Goal: Task Accomplishment & Management: Manage account settings

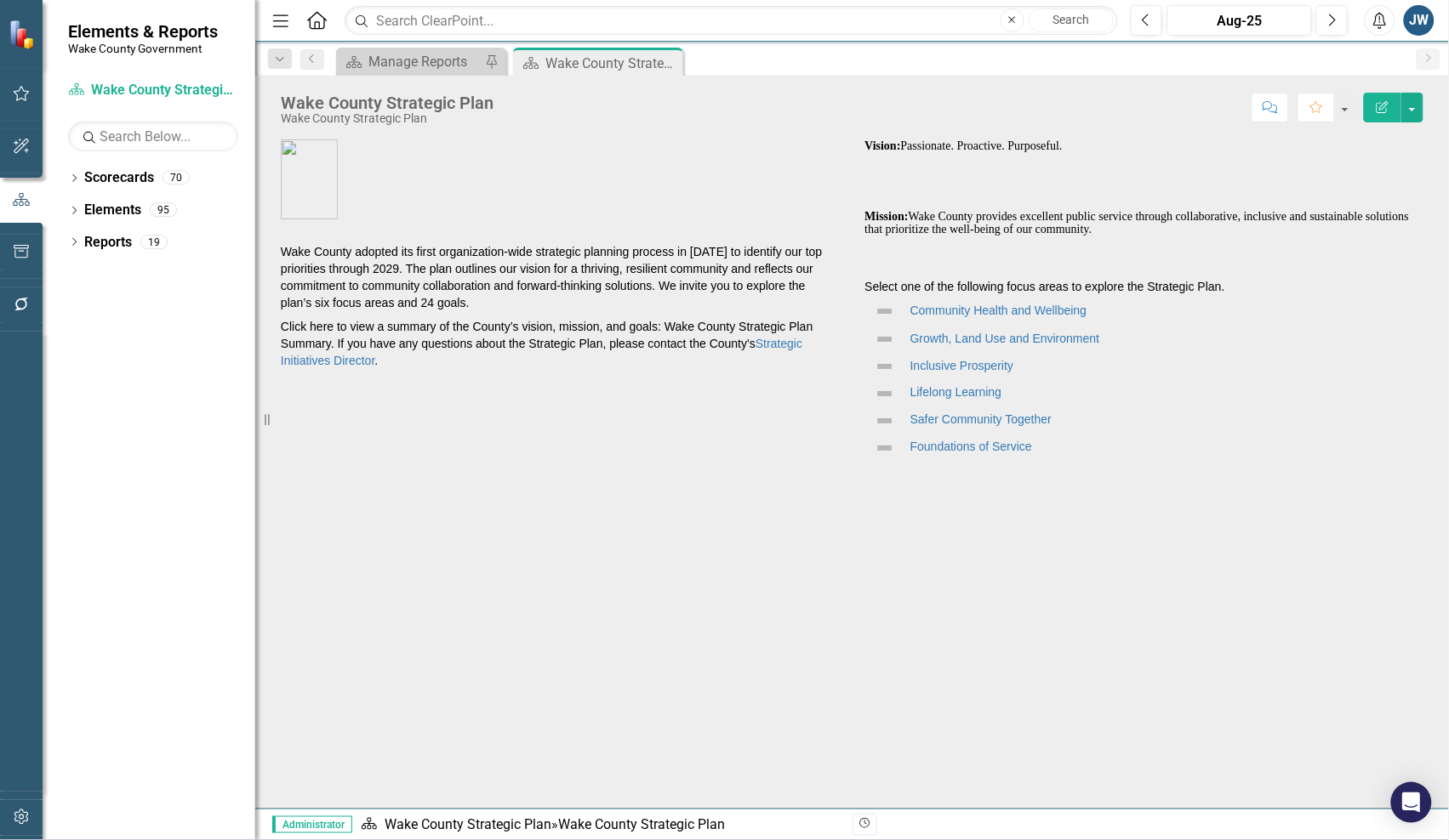
click at [21, 811] on icon "button" at bounding box center [21, 818] width 15 height 15
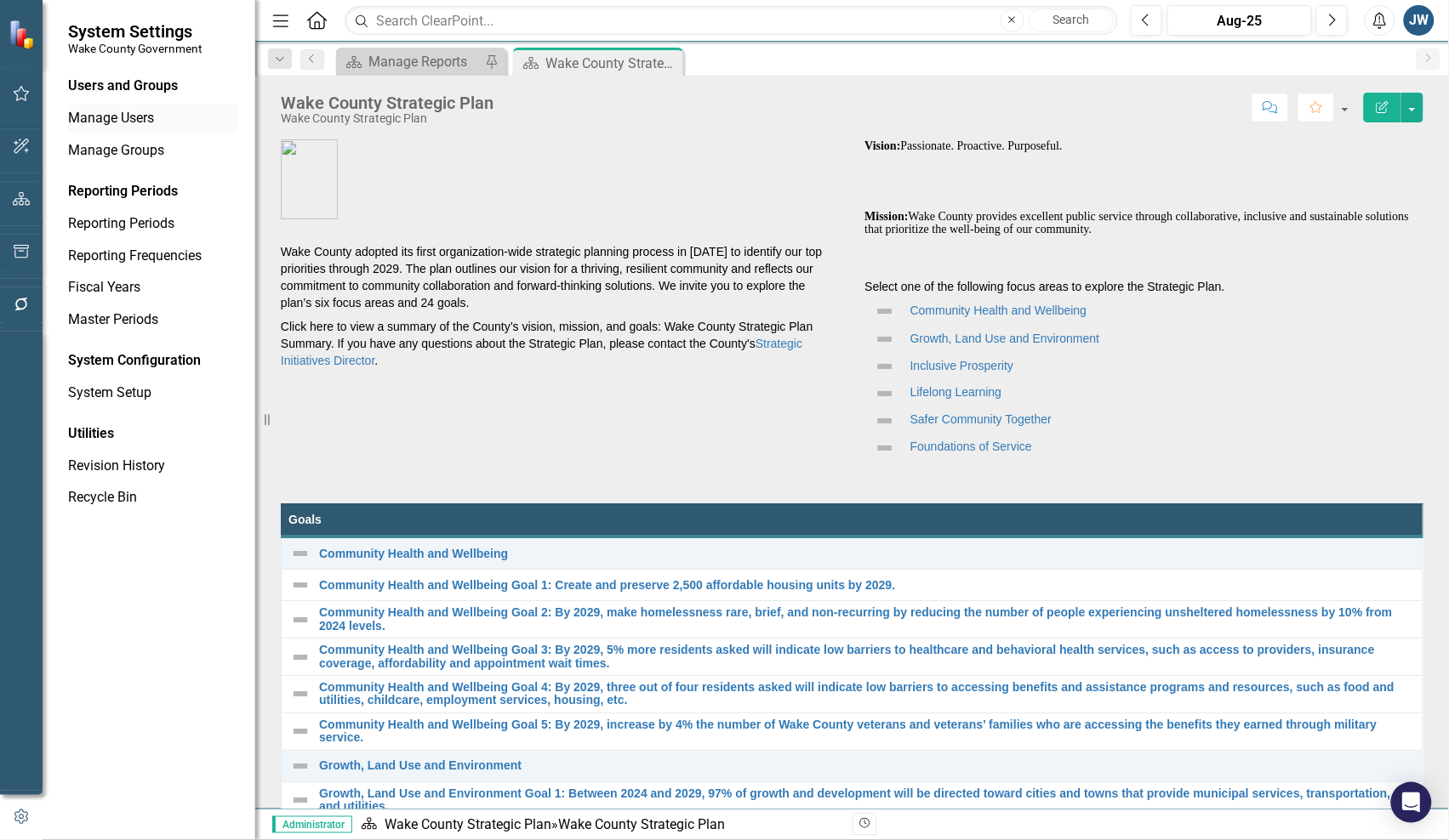
click at [134, 119] on link "Manage Users" at bounding box center [153, 118] width 170 height 20
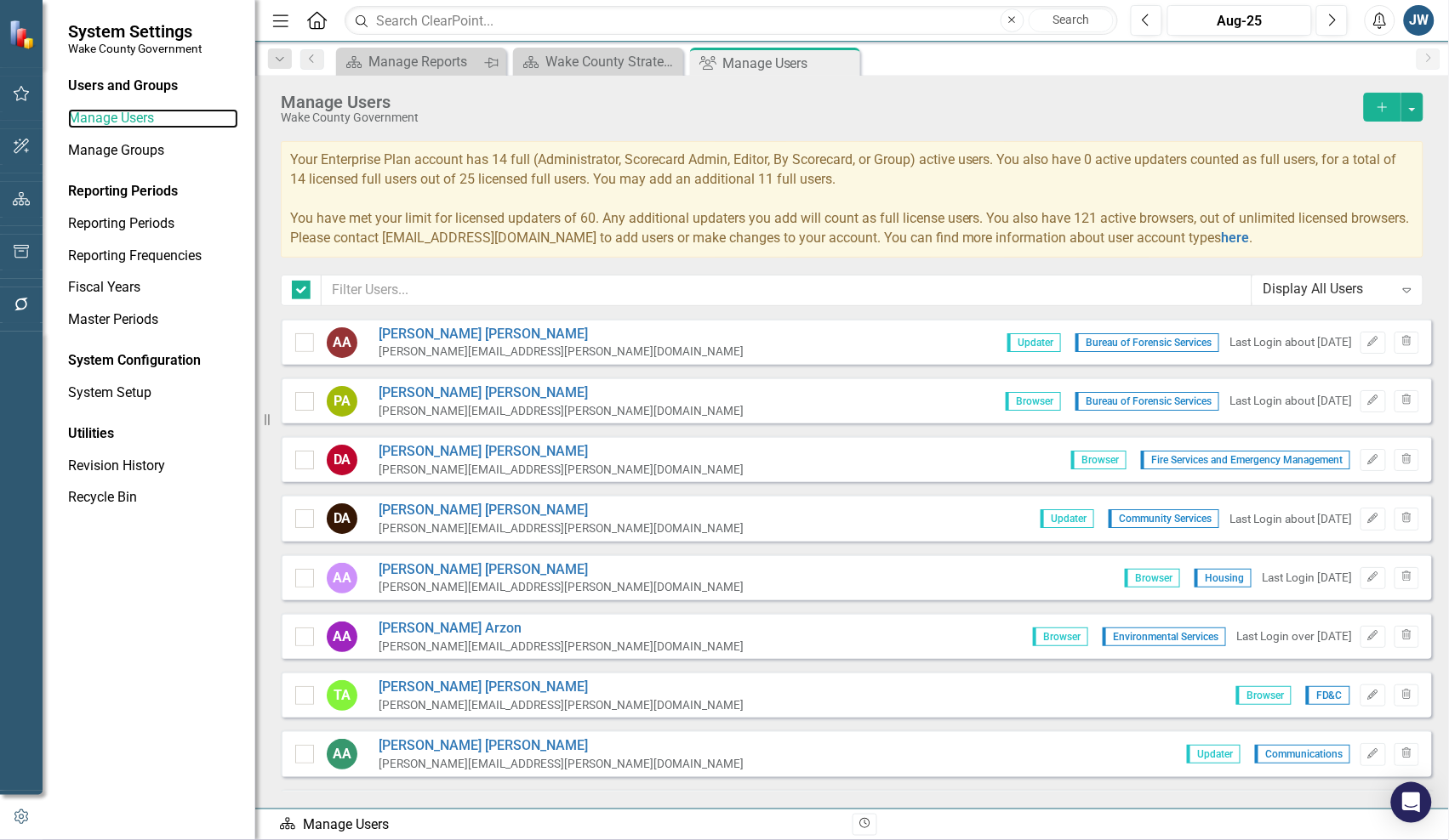
checkbox input "false"
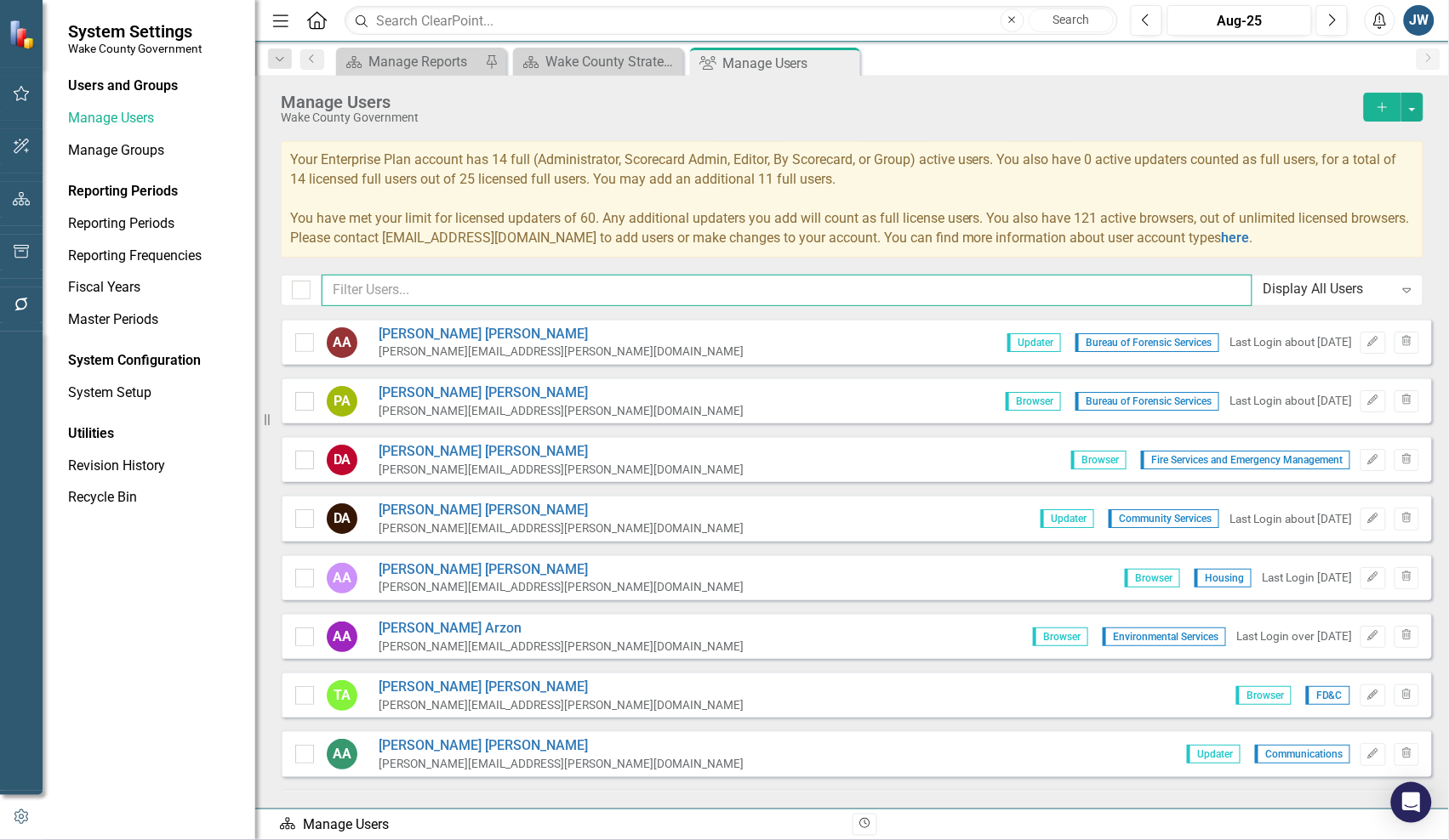
click at [405, 293] on input "text" at bounding box center [787, 290] width 931 height 32
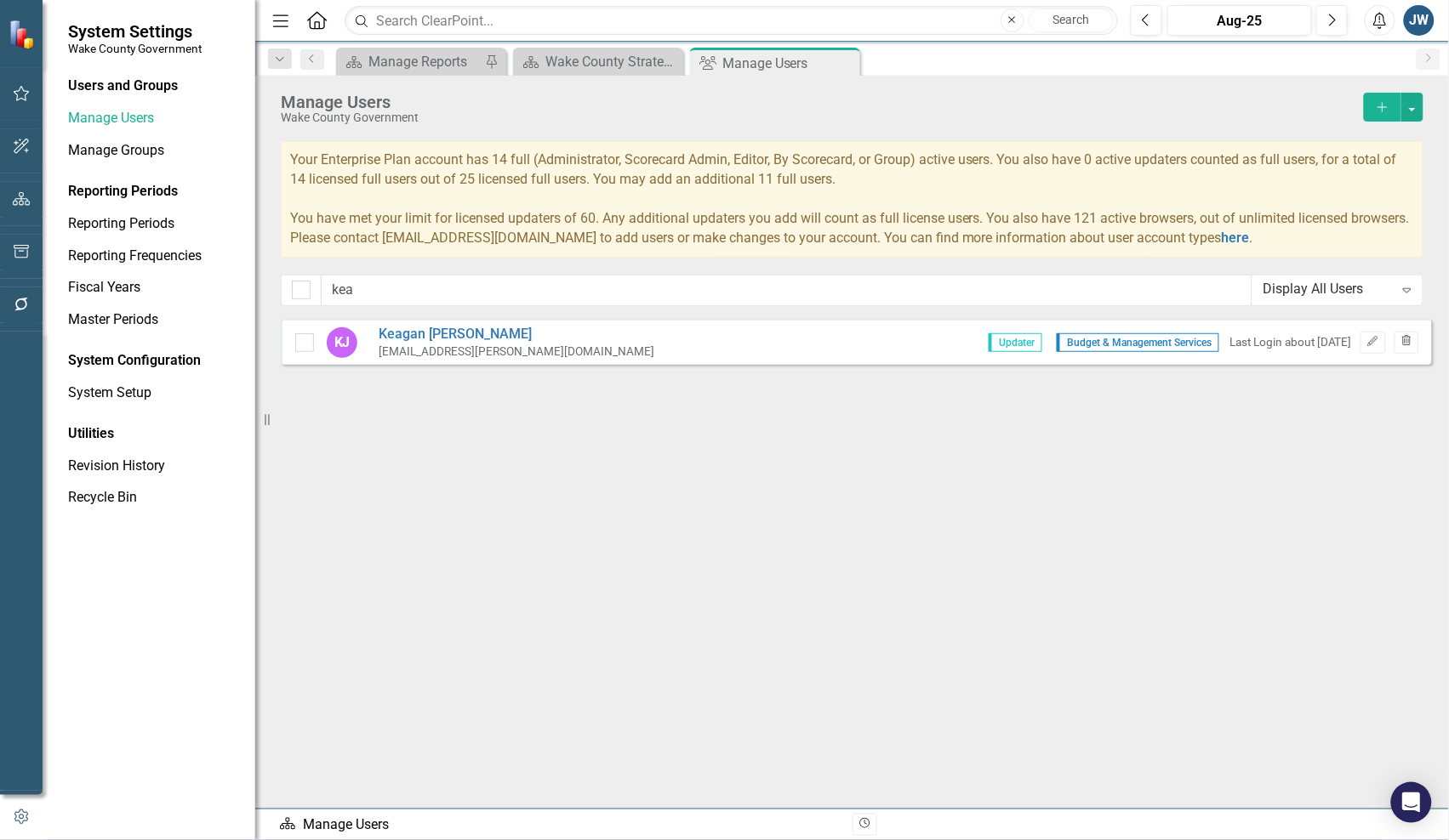
click at [1409, 342] on icon "Trash" at bounding box center [1407, 342] width 13 height 10
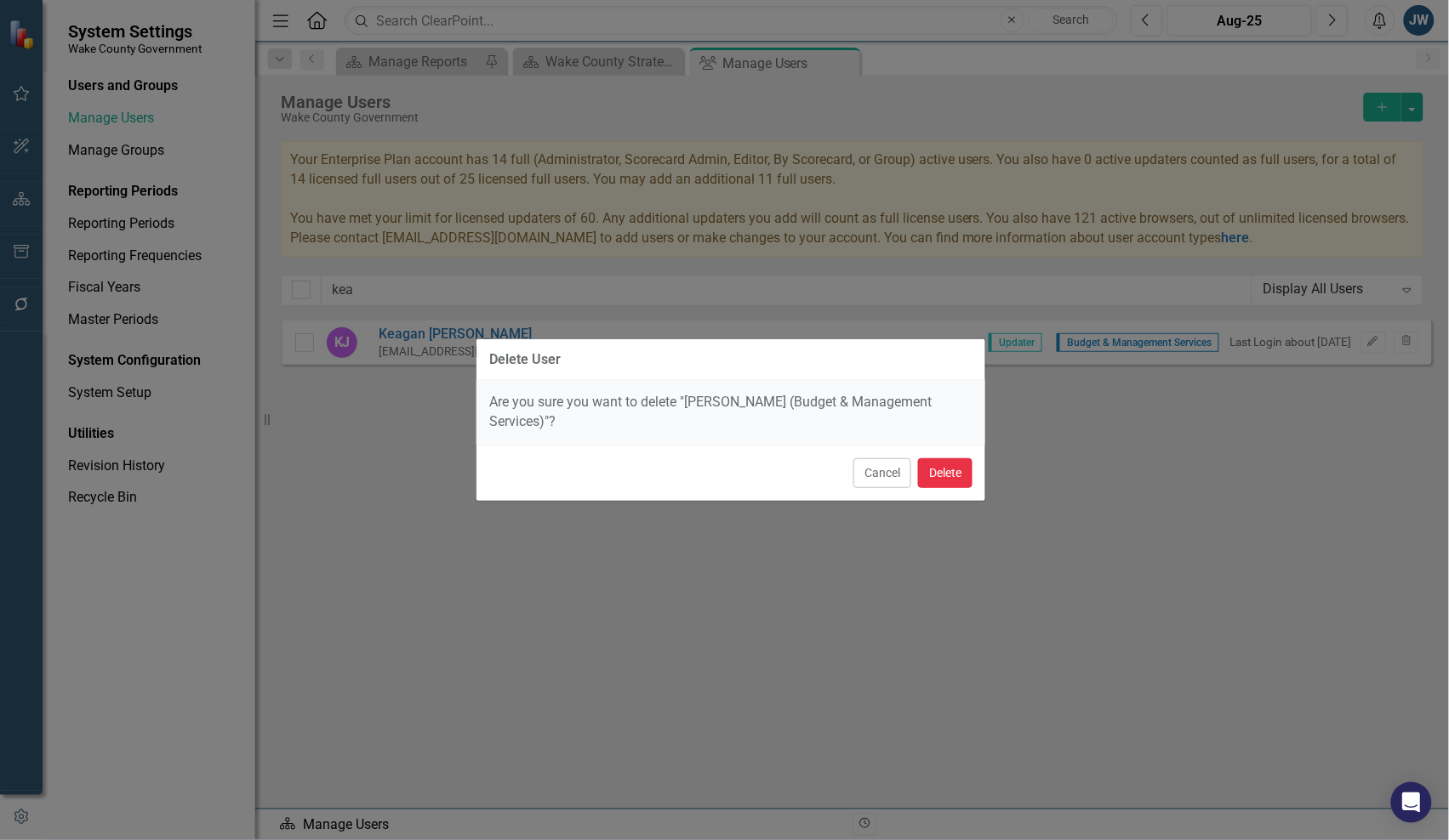
click at [947, 474] on button "Delete" at bounding box center [946, 473] width 55 height 30
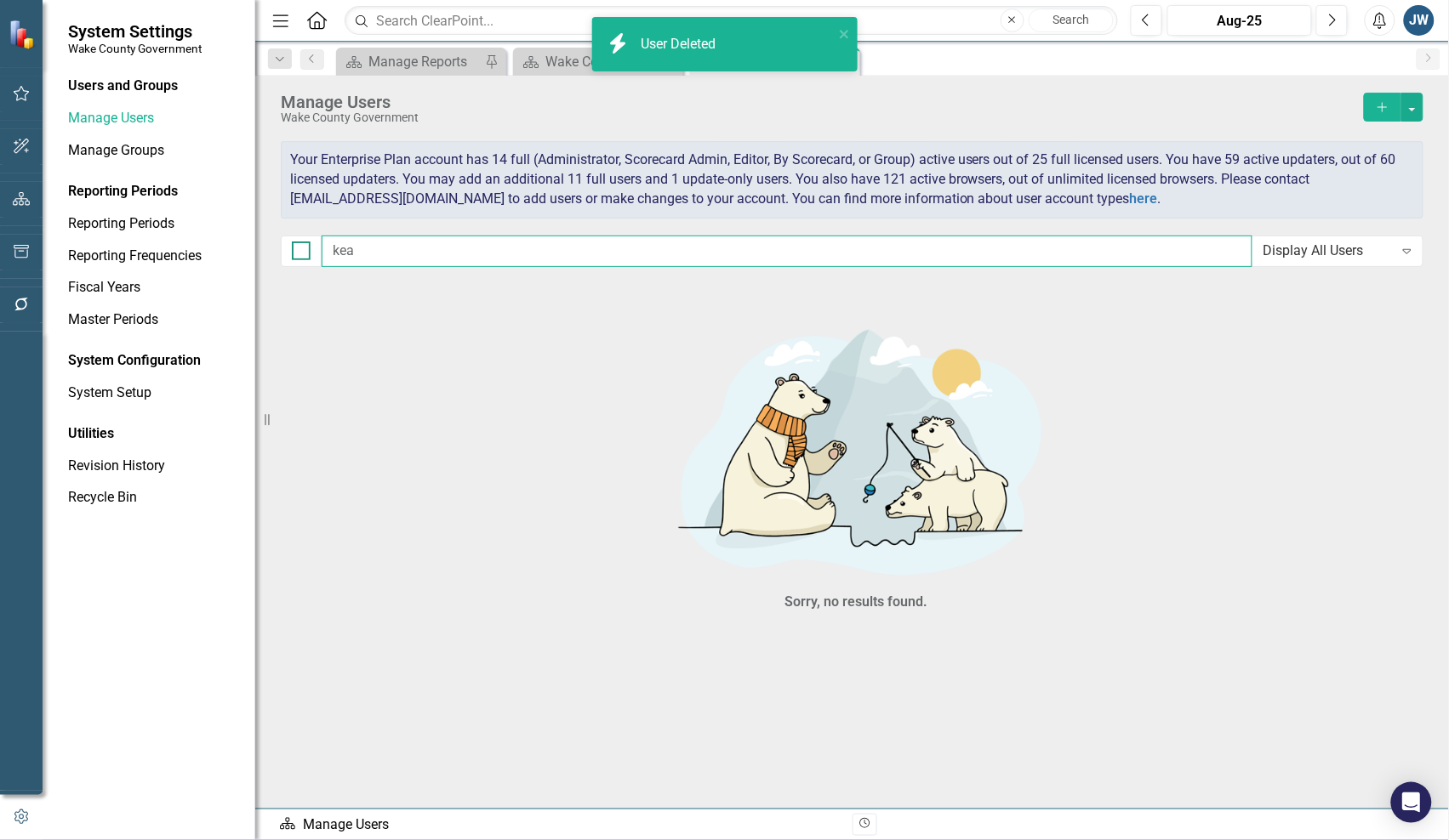
drag, startPoint x: 475, startPoint y: 249, endPoint x: 292, endPoint y: 246, distance: 183.0
click at [292, 246] on div "kea Display All Users Expand" at bounding box center [852, 251] width 1143 height 32
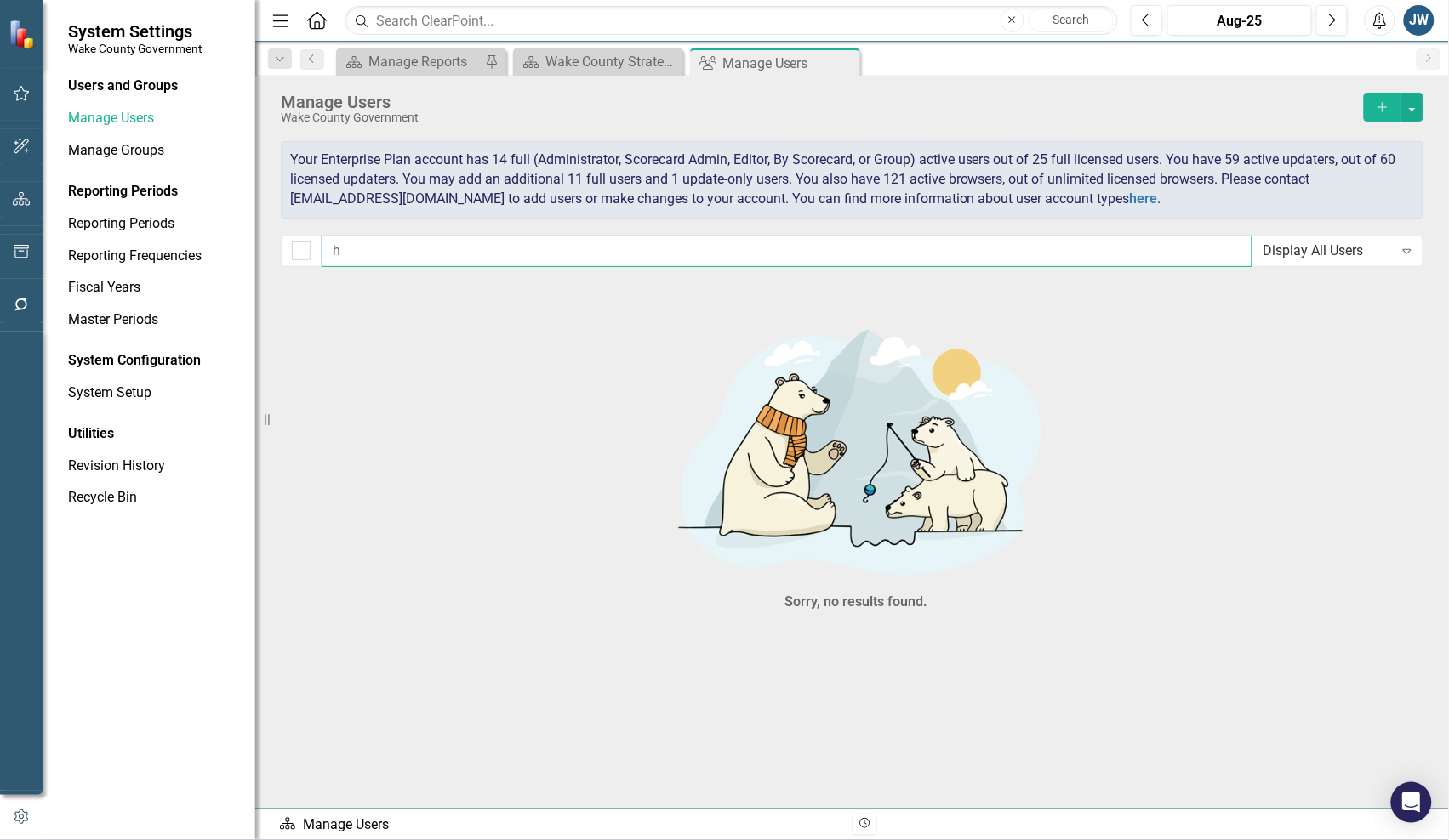
type input "hu"
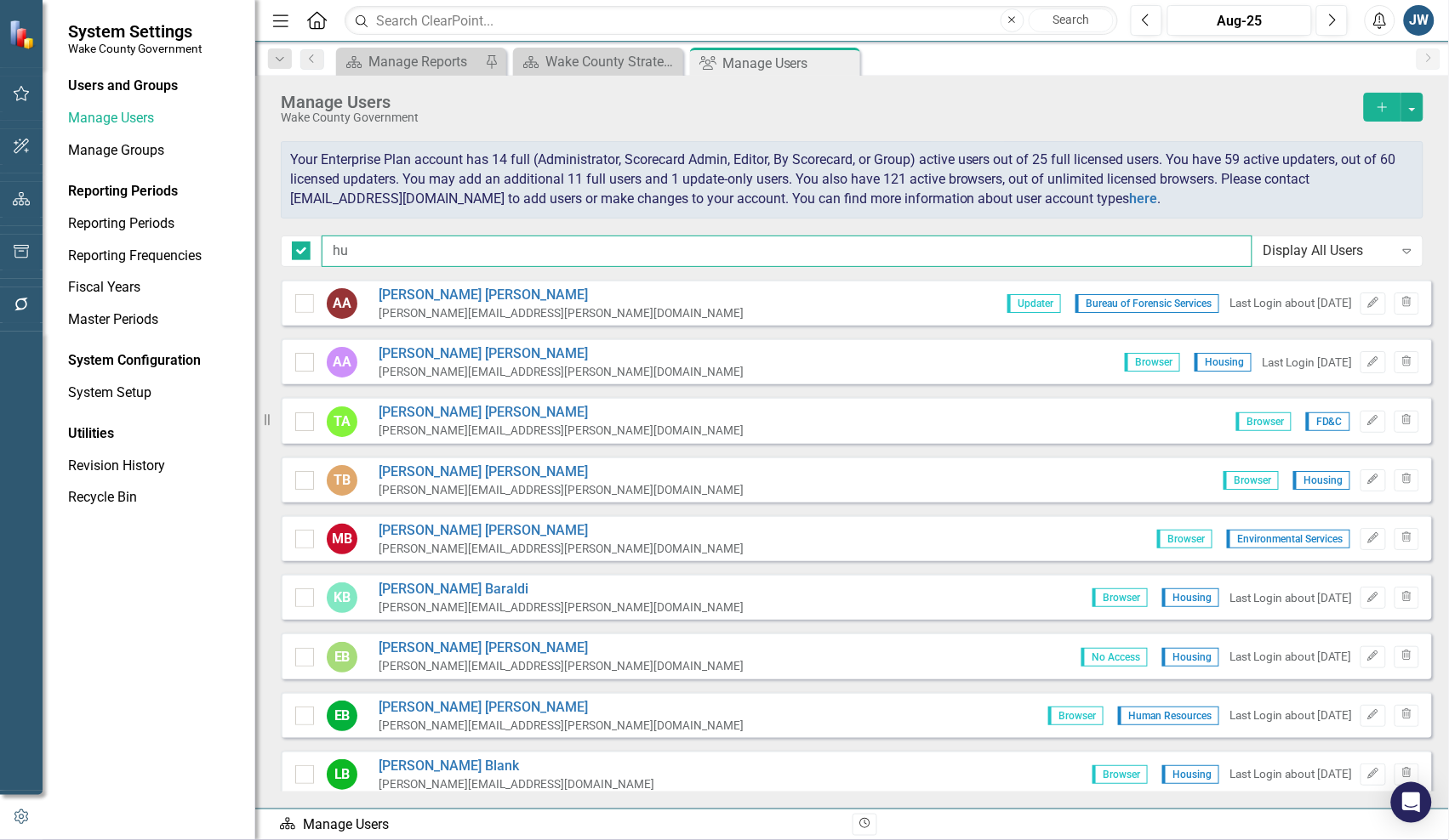
checkbox input "false"
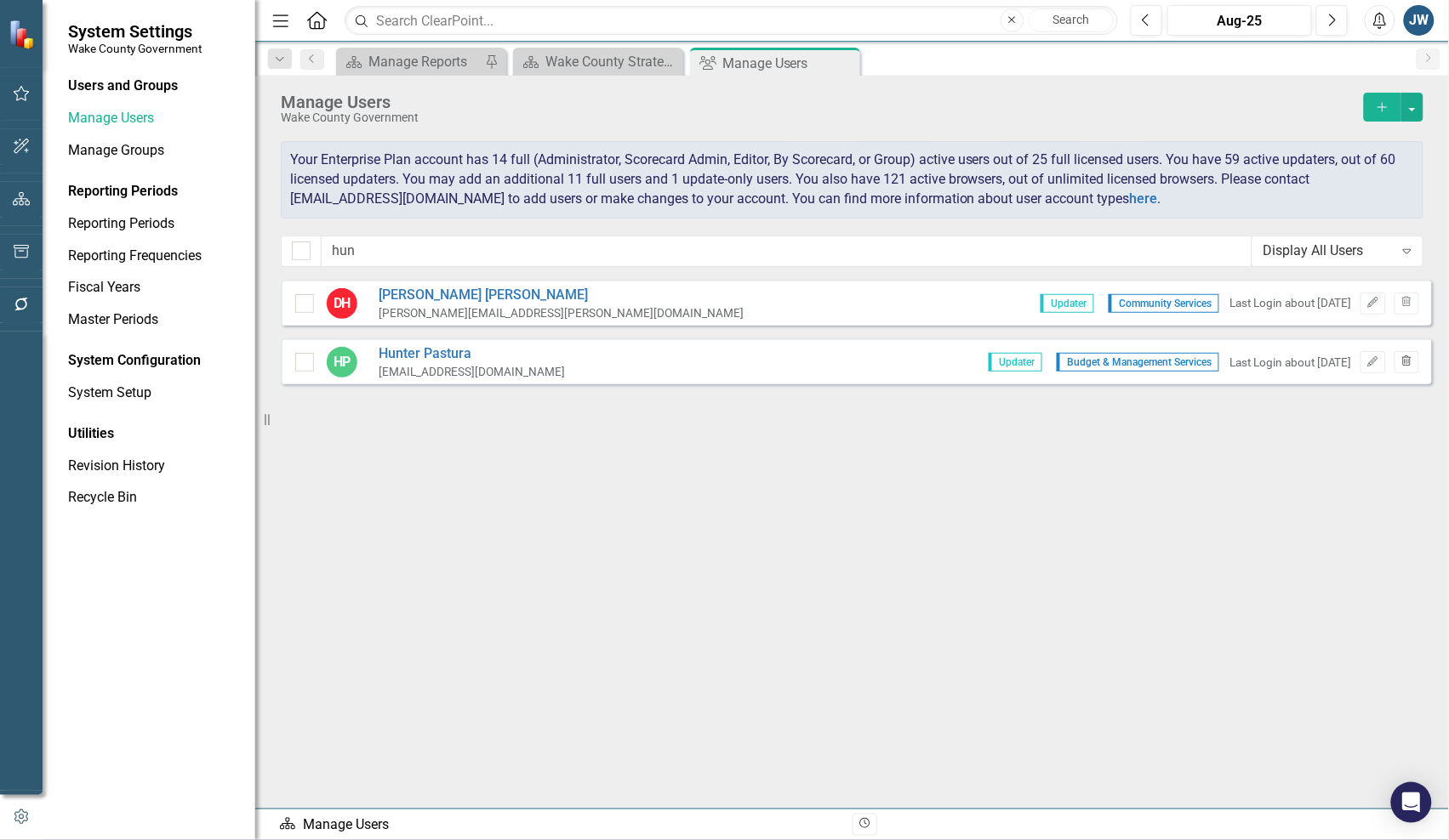
click at [1411, 367] on button "Trash" at bounding box center [1407, 363] width 25 height 22
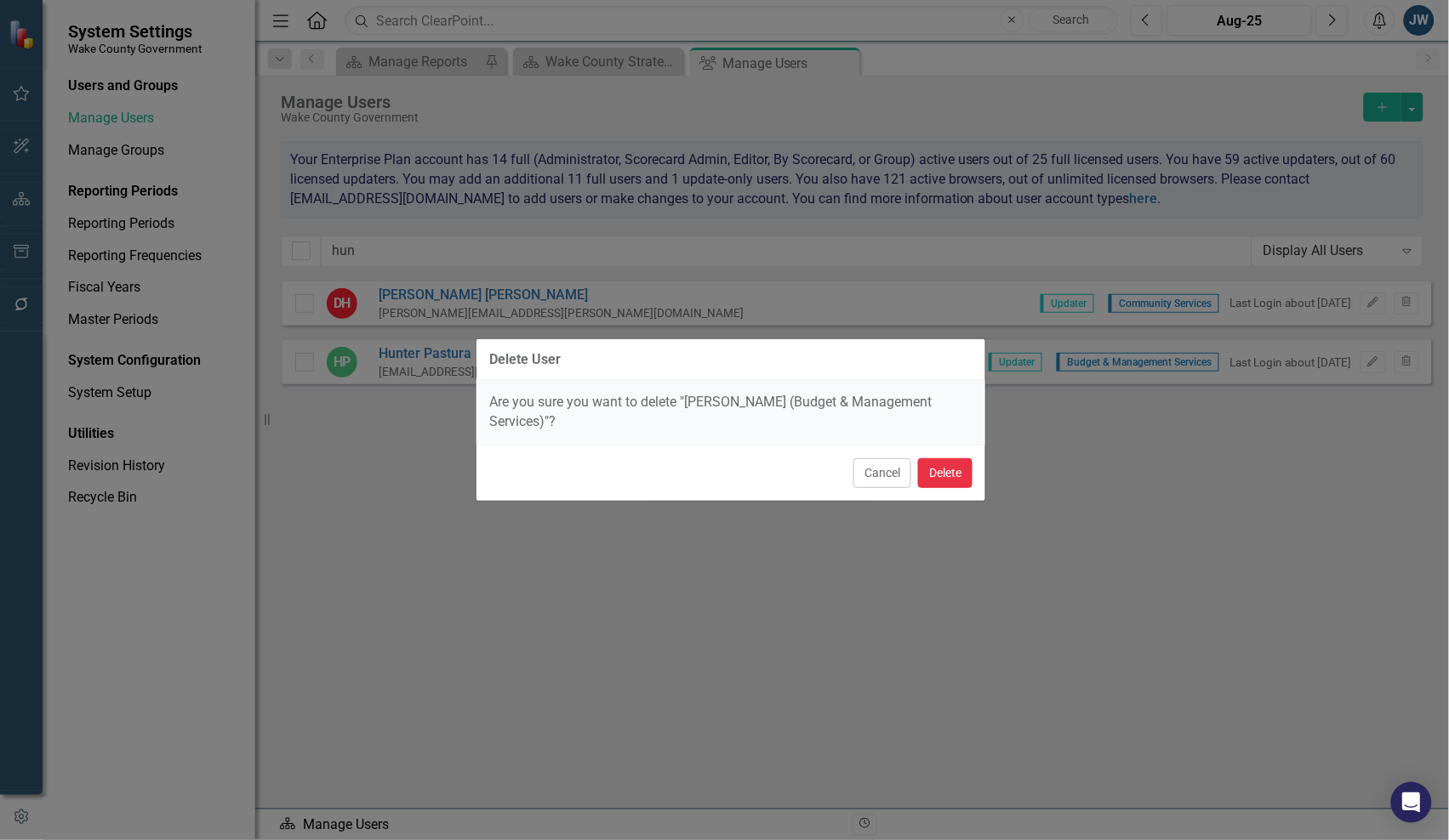
click at [954, 481] on button "Delete" at bounding box center [946, 473] width 55 height 30
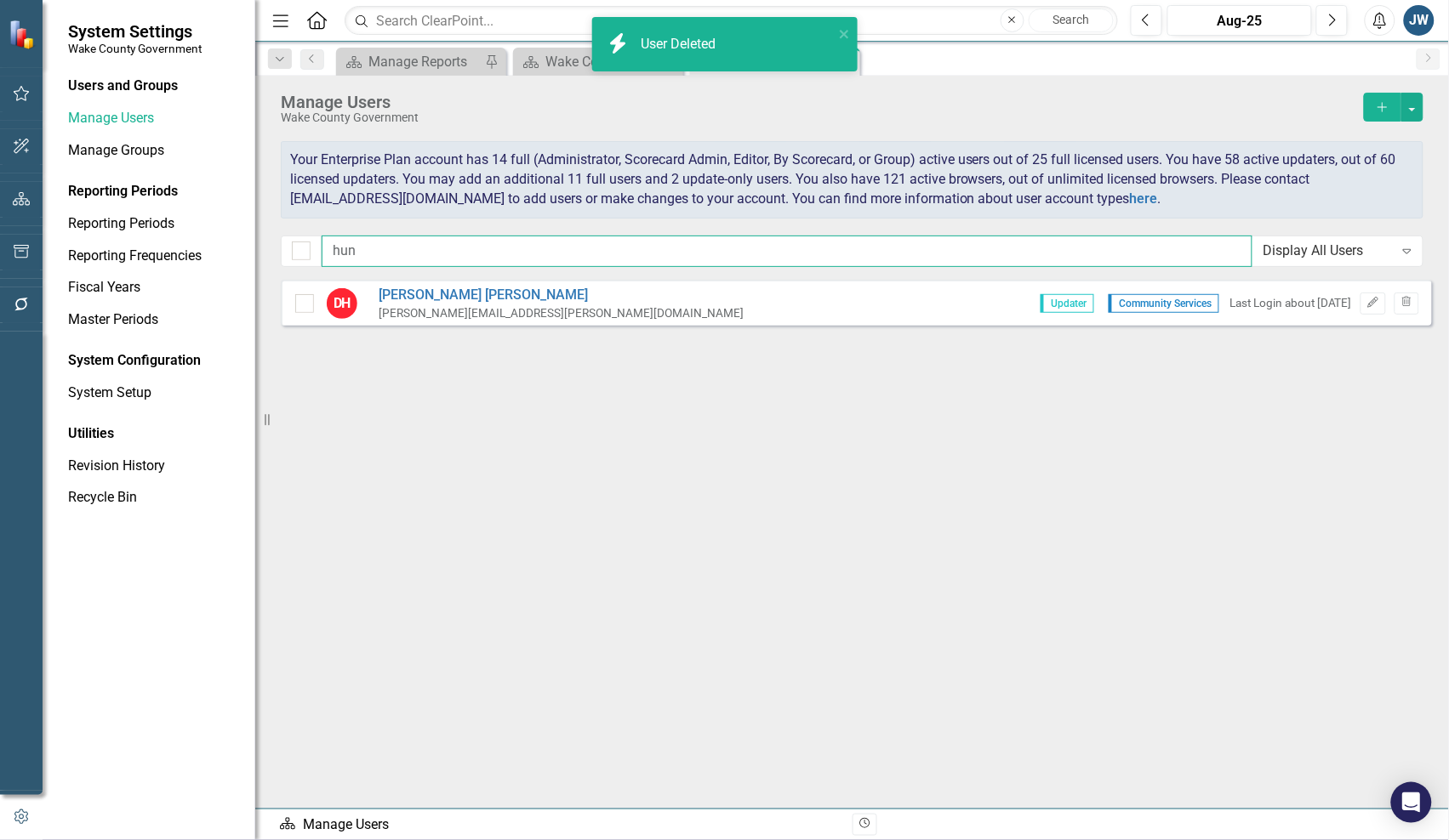
click at [492, 251] on input "hun" at bounding box center [787, 251] width 931 height 32
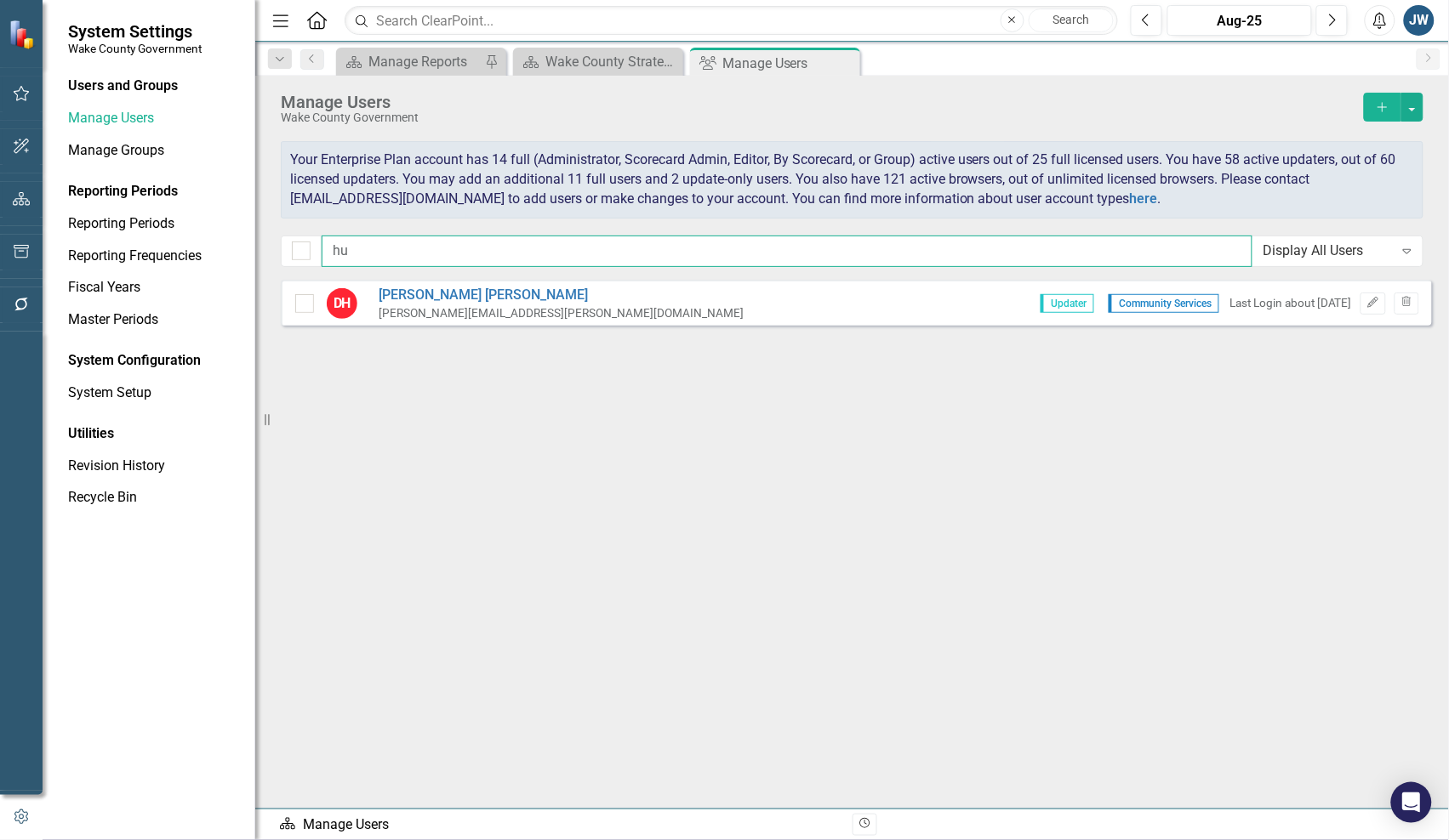
type input "h"
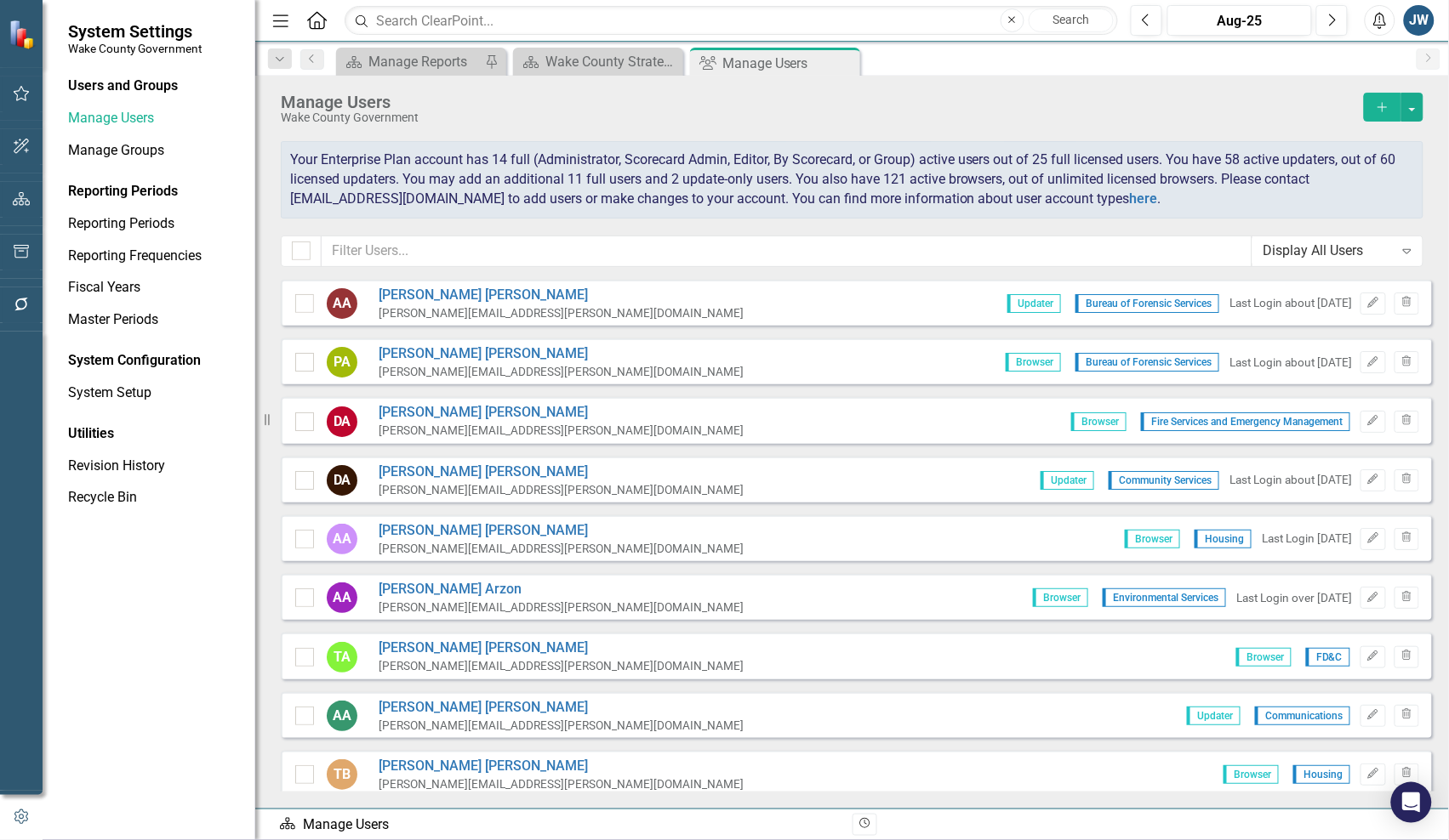
click at [1406, 245] on icon "Expand" at bounding box center [1408, 251] width 17 height 14
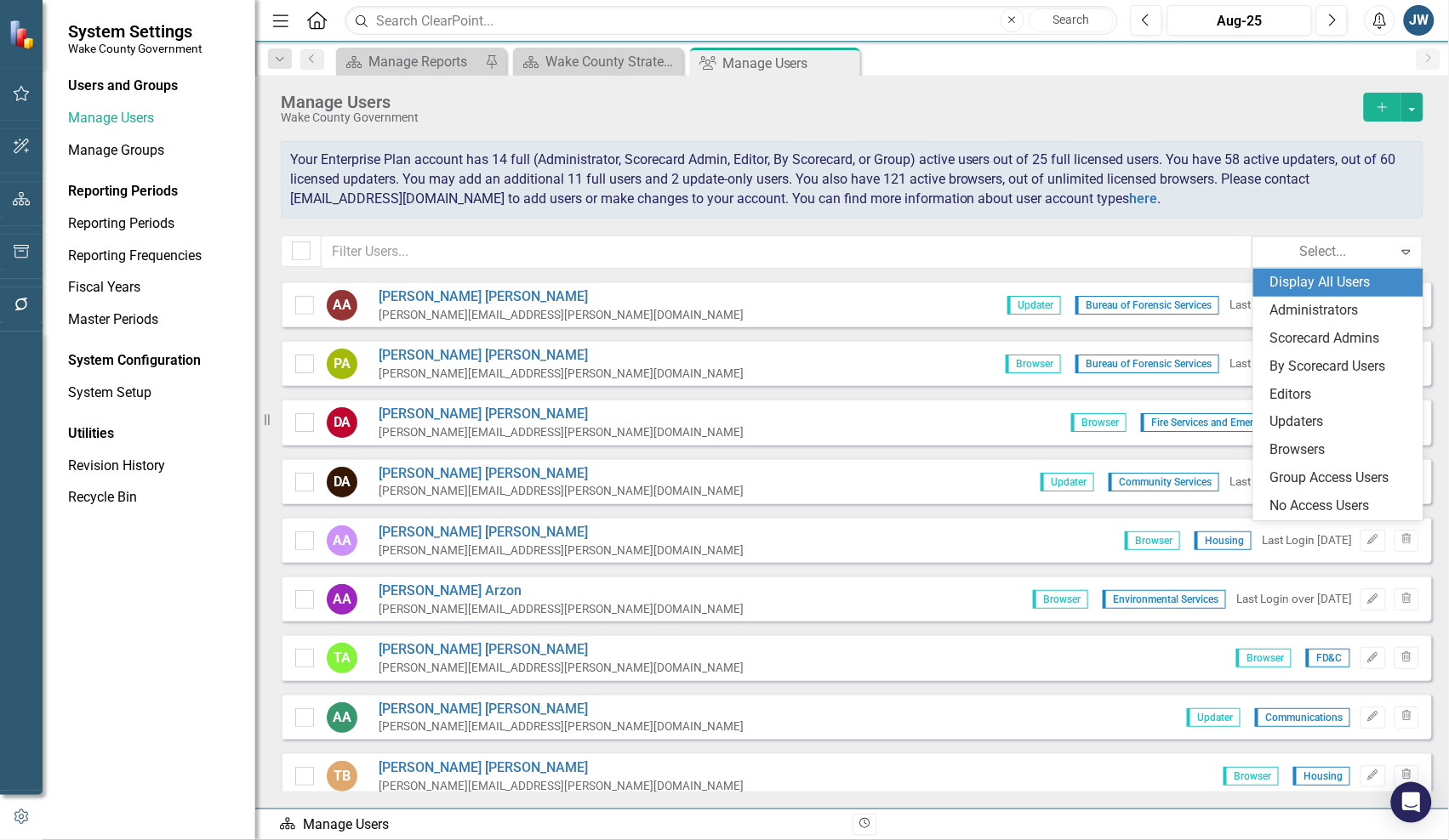
click at [1377, 198] on div "Your Enterprise Plan account has 14 full (Administrator, Scorecard Admin, Edito…" at bounding box center [852, 180] width 1143 height 77
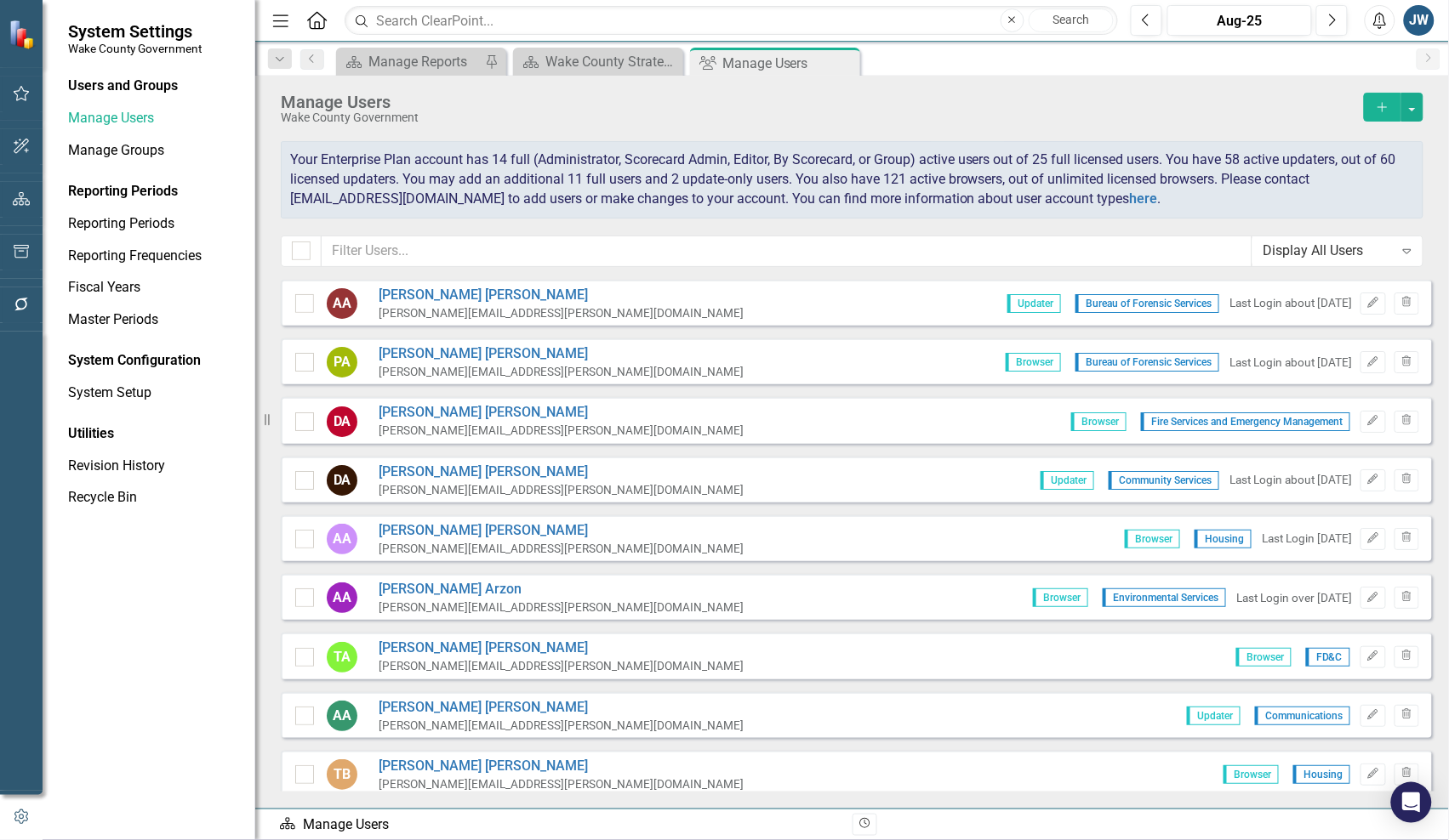
click at [1403, 248] on icon "Expand" at bounding box center [1408, 251] width 17 height 14
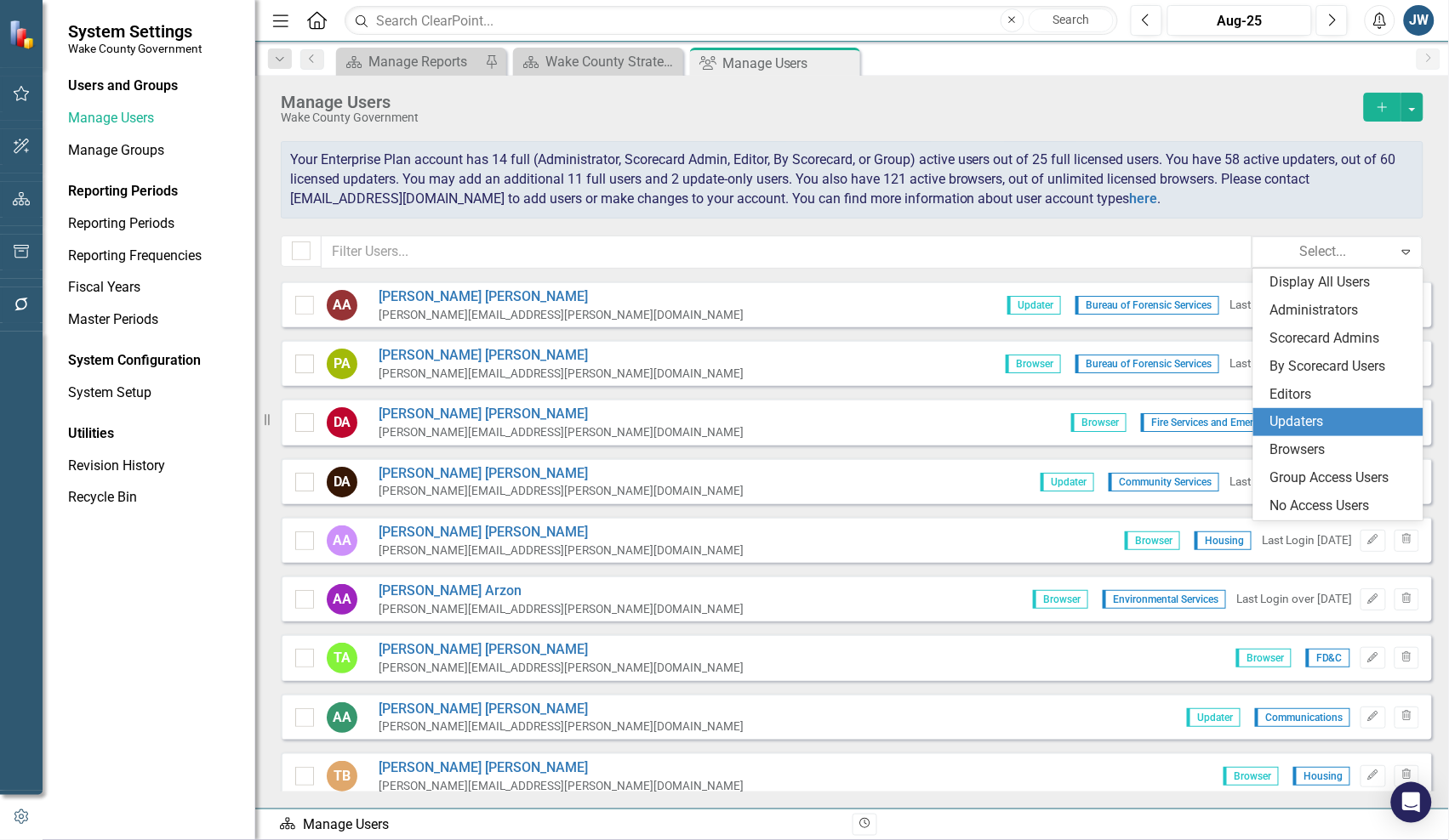
click at [1375, 414] on div "Updaters" at bounding box center [1341, 422] width 143 height 20
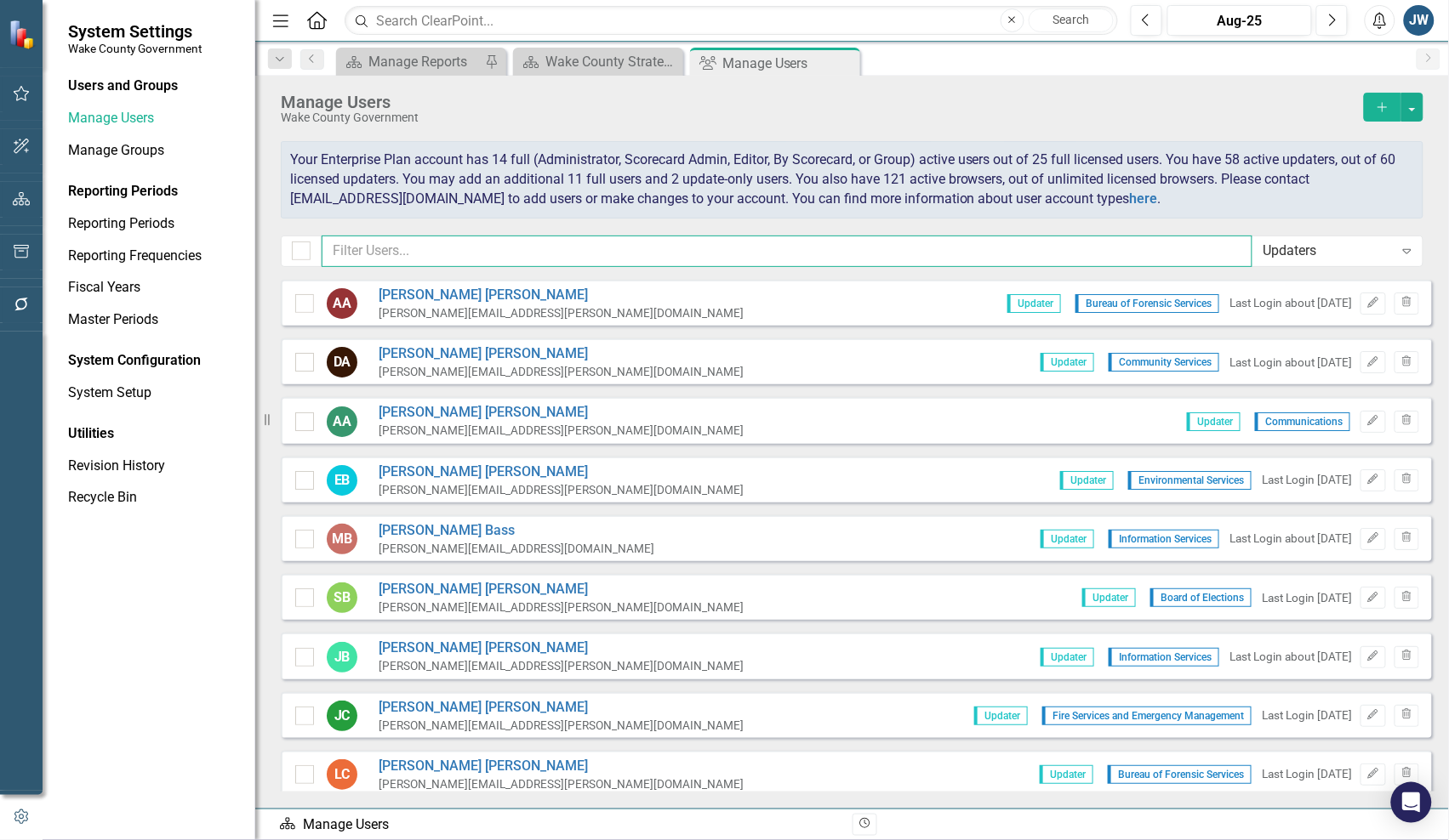
click at [1010, 248] on input "text" at bounding box center [787, 251] width 931 height 32
click at [1249, 293] on div "Updater Bureau of Forensic Services Last Login about [DATE] Edit Trash" at bounding box center [1207, 304] width 425 height 22
click at [1262, 302] on div "Last Login about [DATE]" at bounding box center [1291, 303] width 122 height 16
click at [1286, 304] on div "Last Login about [DATE]" at bounding box center [1291, 303] width 122 height 16
click at [1167, 240] on input "text" at bounding box center [787, 251] width 931 height 32
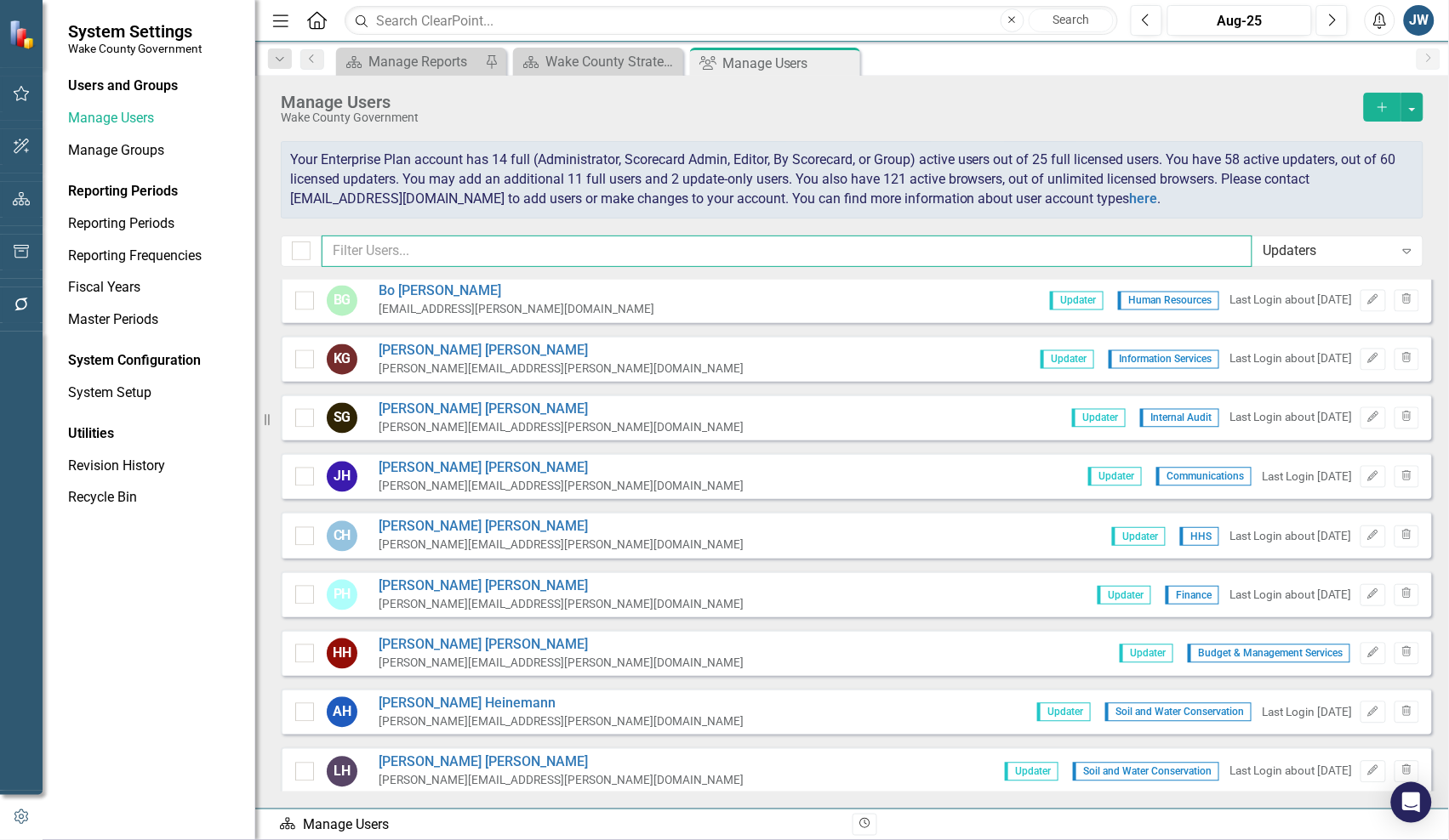
scroll to position [1169, 0]
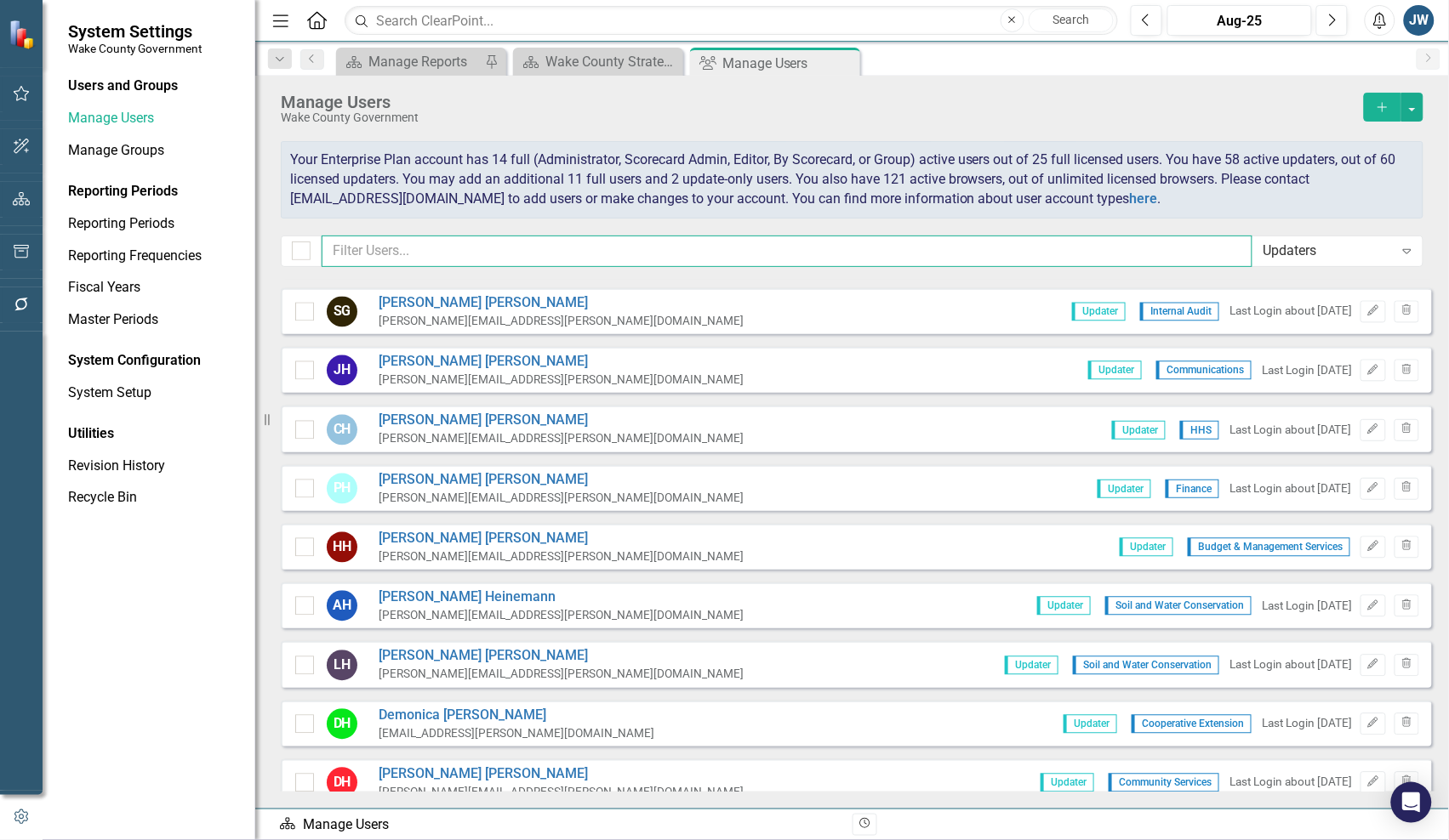
click at [908, 257] on input "text" at bounding box center [787, 251] width 931 height 32
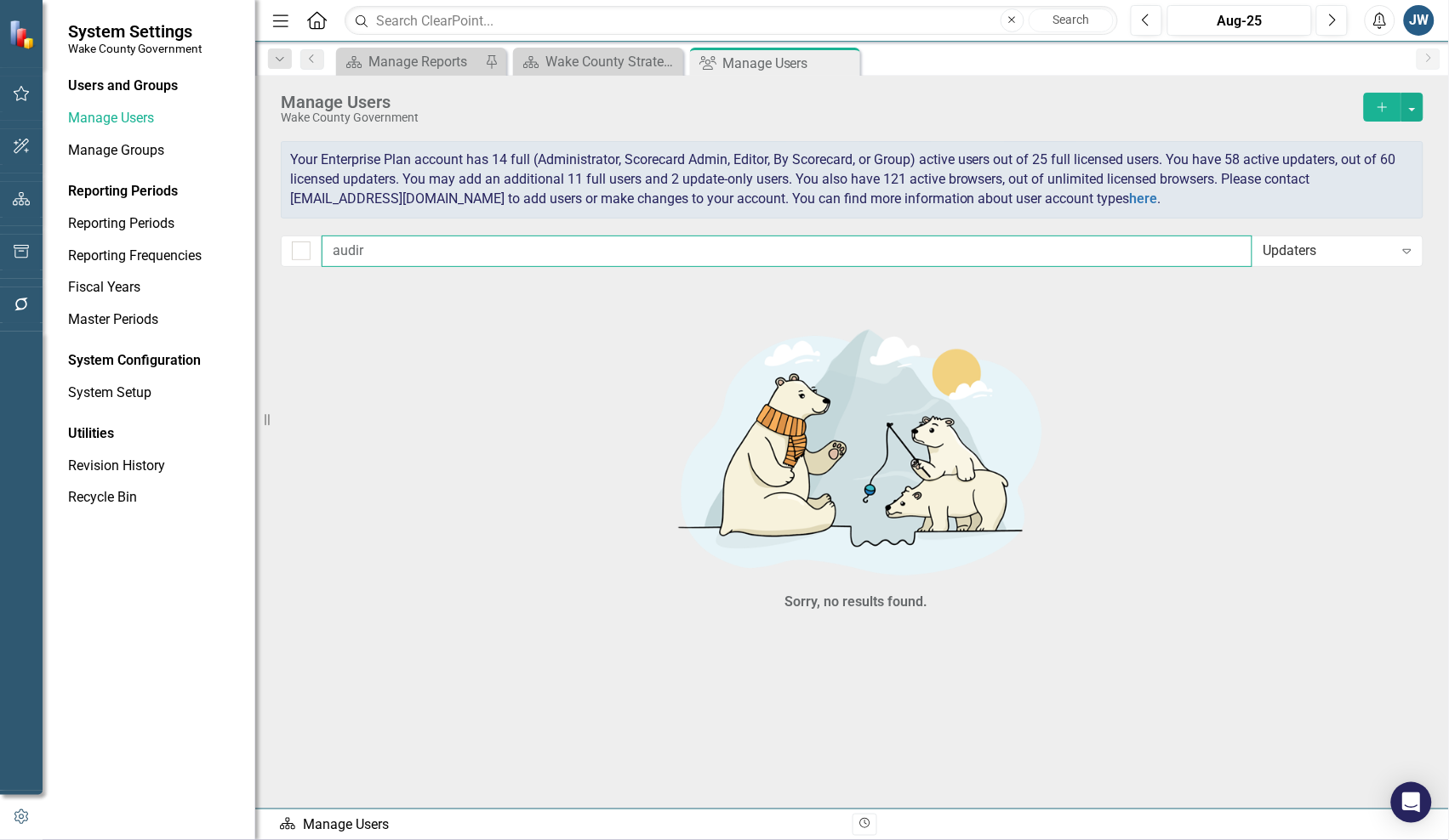
type input "audi"
checkbox input "false"
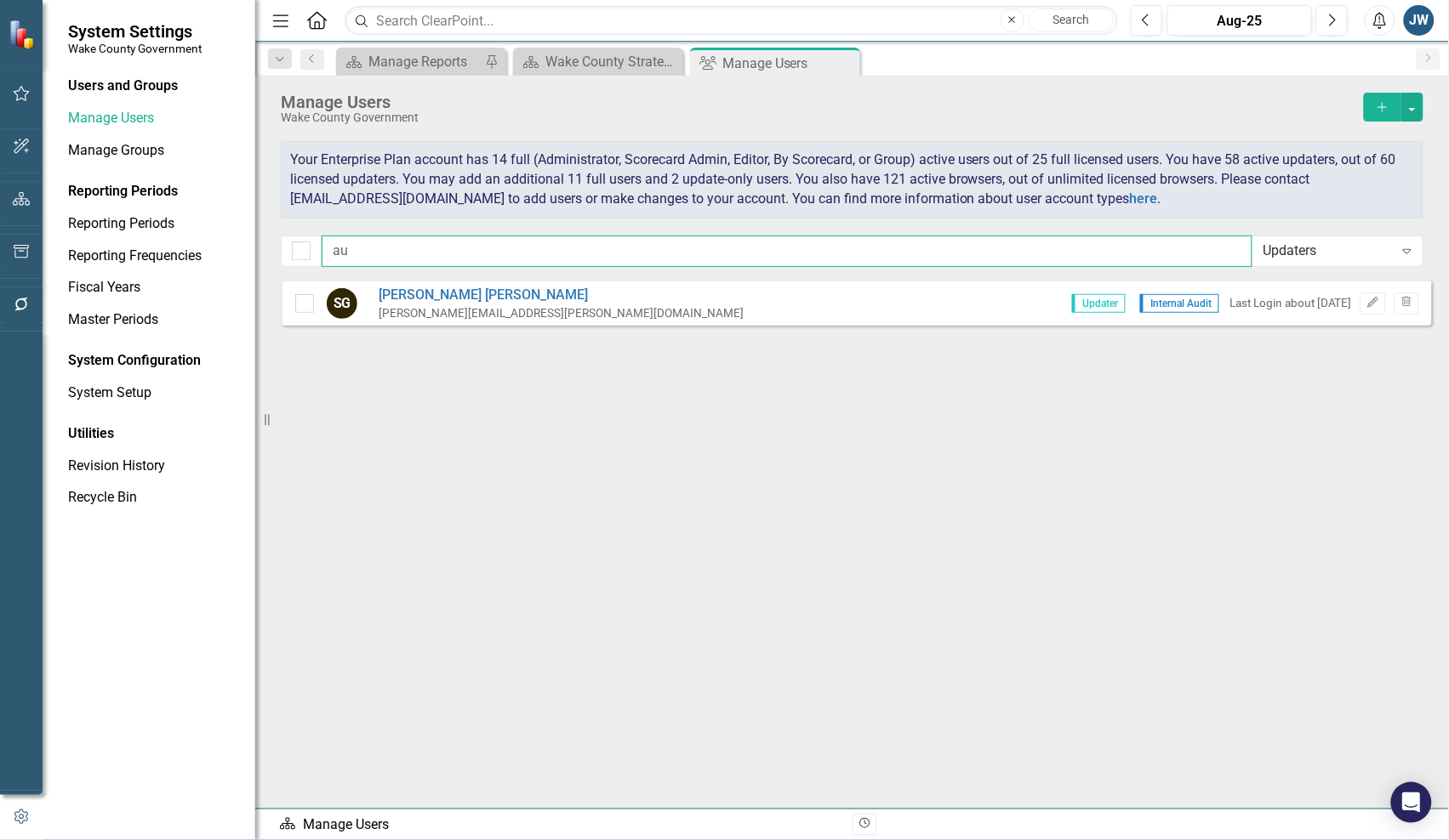
type input "a"
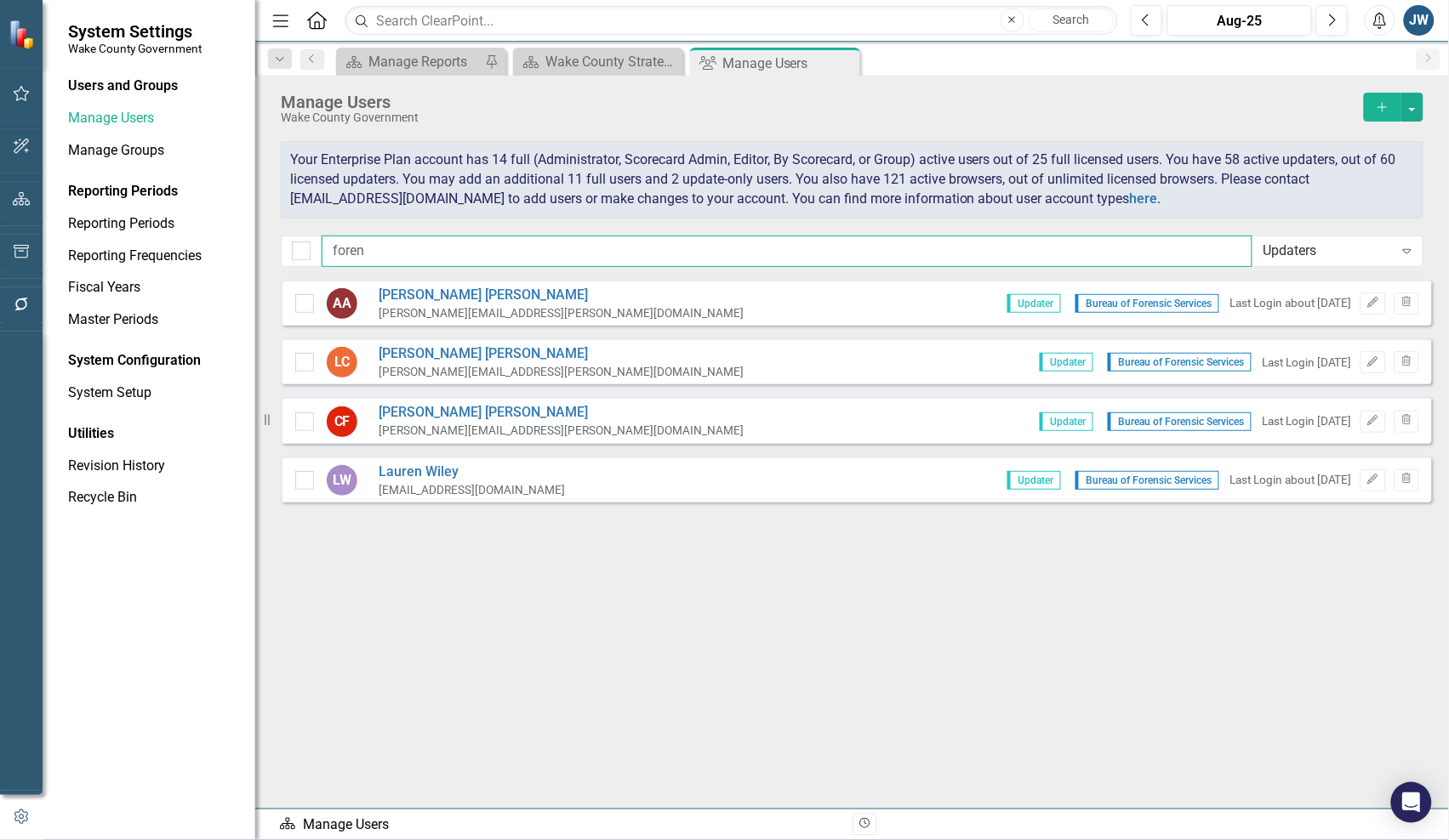
type input "foren"
click at [80, 601] on div "Users and Groups Manage Users Manage Groups Reporting Periods Reporting Periods…" at bounding box center [149, 458] width 213 height 764
click at [124, 817] on div "Users and Groups Manage Users Manage Groups Reporting Periods Reporting Periods…" at bounding box center [149, 458] width 213 height 764
